Goal: Navigation & Orientation: Find specific page/section

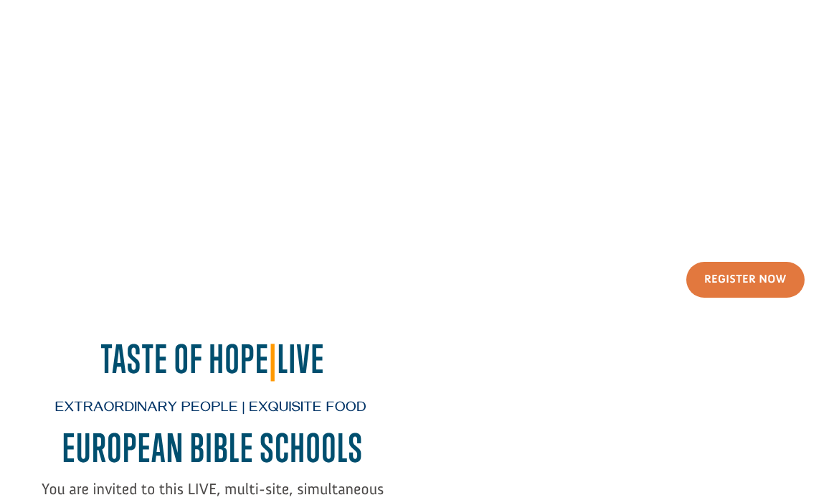
scroll to position [465, 0]
